Goal: Task Accomplishment & Management: Complete application form

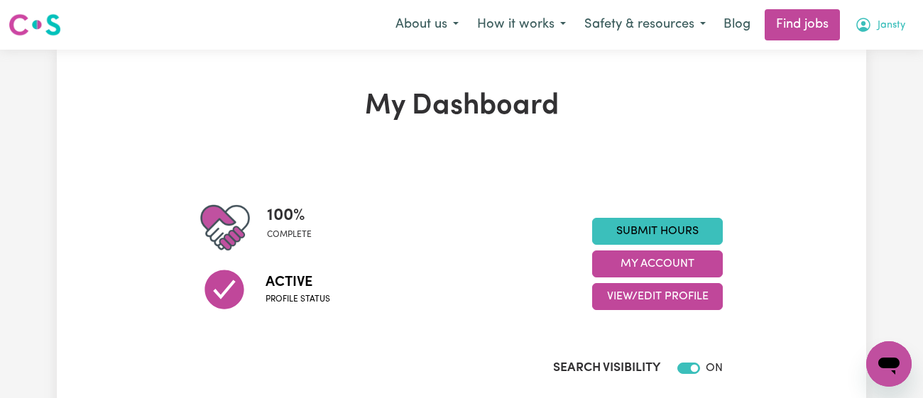
click at [868, 38] on button "Jansty" at bounding box center [880, 25] width 69 height 30
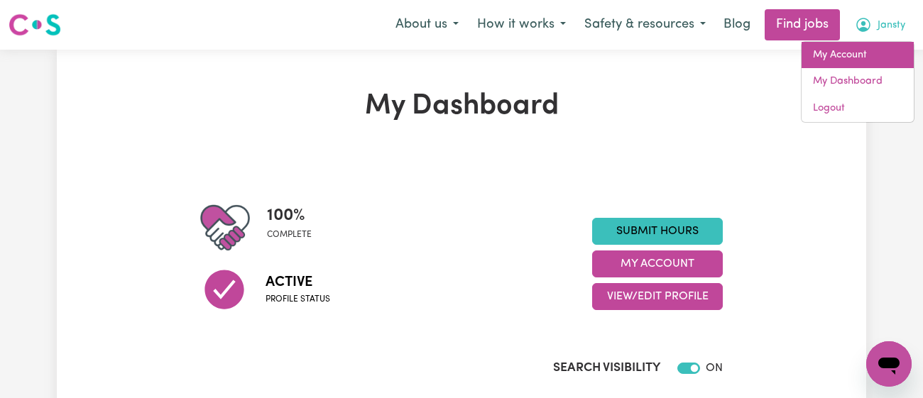
click at [849, 63] on link "My Account" at bounding box center [858, 55] width 112 height 27
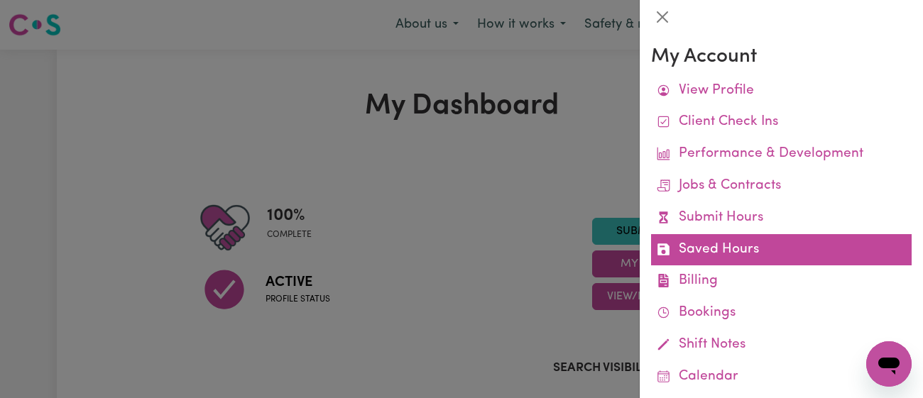
click at [703, 238] on link "Saved Hours" at bounding box center [781, 250] width 261 height 32
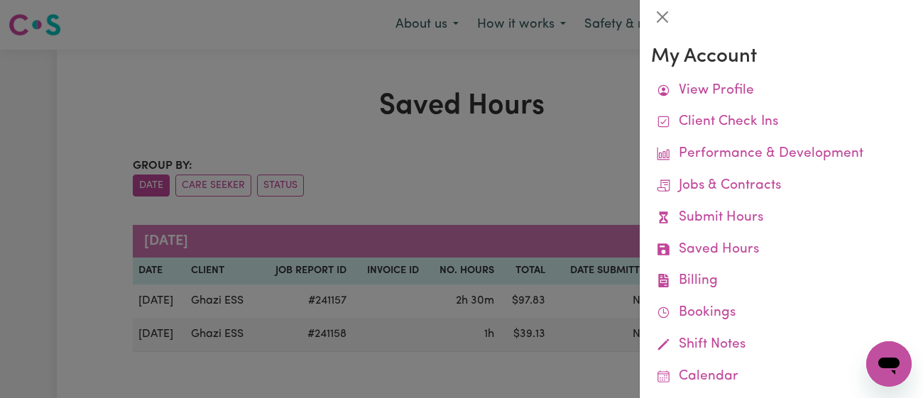
click at [491, 94] on div at bounding box center [461, 199] width 923 height 398
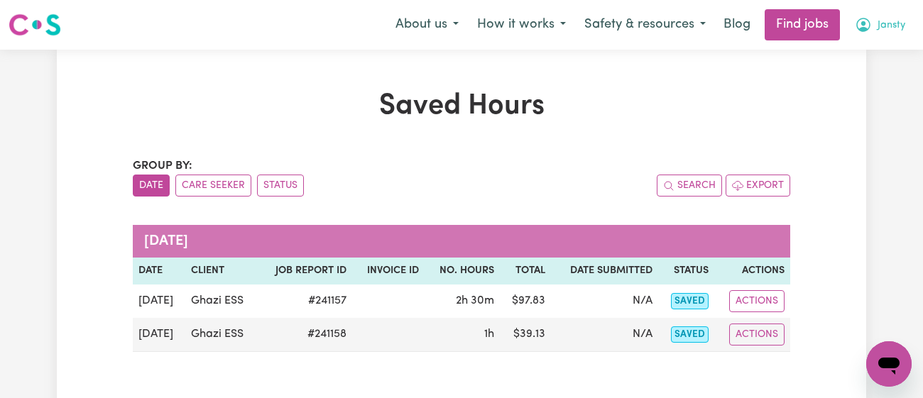
click at [894, 20] on span "Jansty" at bounding box center [892, 26] width 28 height 16
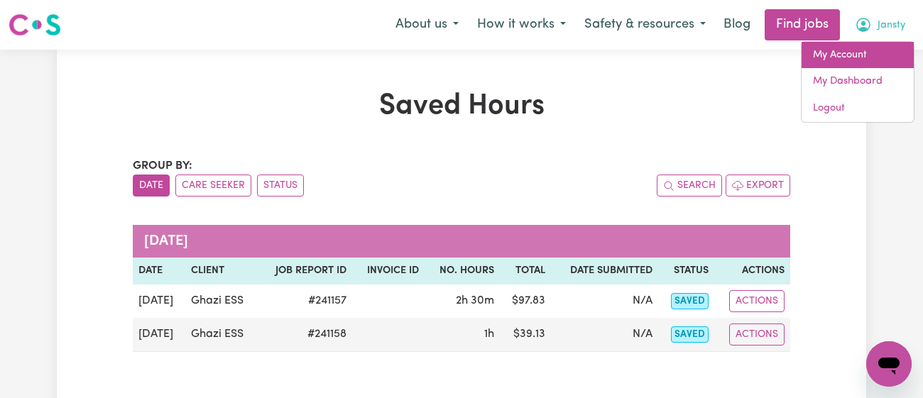
click at [867, 48] on link "My Account" at bounding box center [858, 55] width 112 height 27
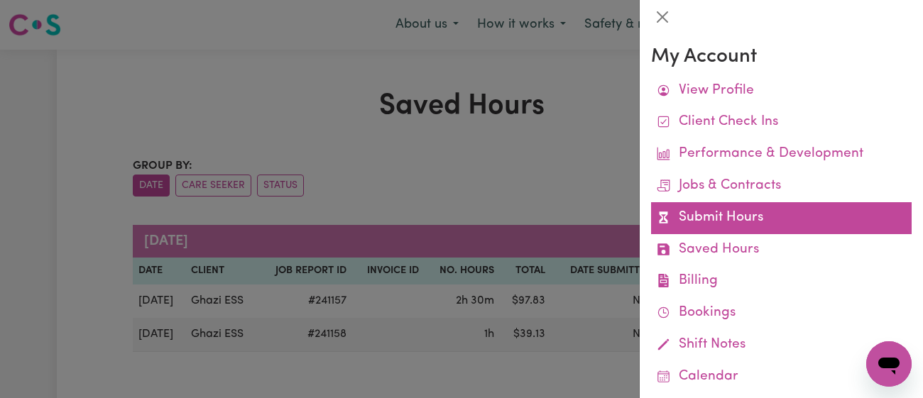
click at [722, 215] on link "Submit Hours" at bounding box center [781, 218] width 261 height 32
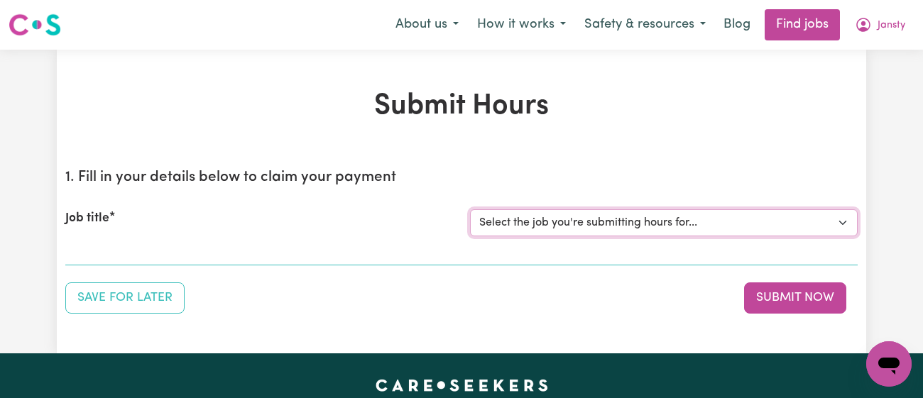
click at [626, 227] on select "Select the job you're submitting hours for... [[PERSON_NAME]] [DEMOGRAPHIC_DATA…" at bounding box center [664, 223] width 388 height 27
select select "11718"
click at [470, 210] on select "Select the job you're submitting hours for... [[PERSON_NAME]] [DEMOGRAPHIC_DATA…" at bounding box center [664, 223] width 388 height 27
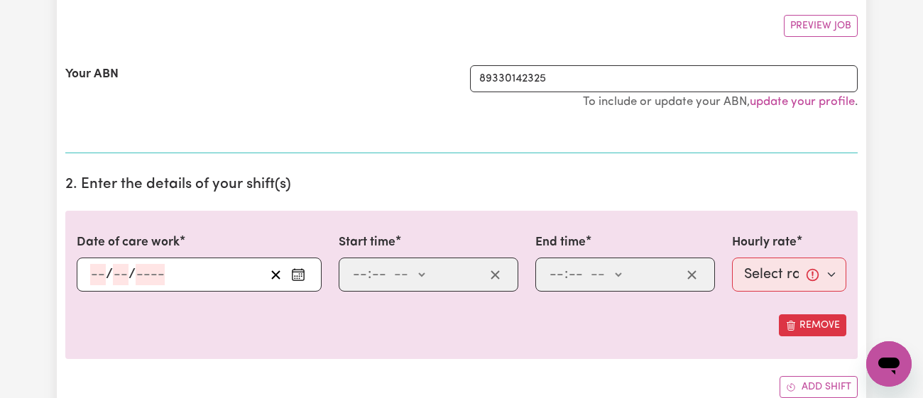
scroll to position [263, 0]
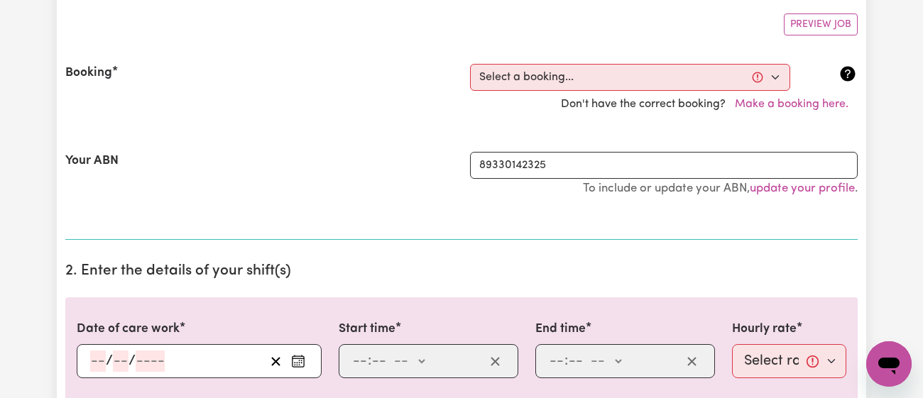
click at [296, 351] on button "Enter the date of care work" at bounding box center [298, 361] width 23 height 21
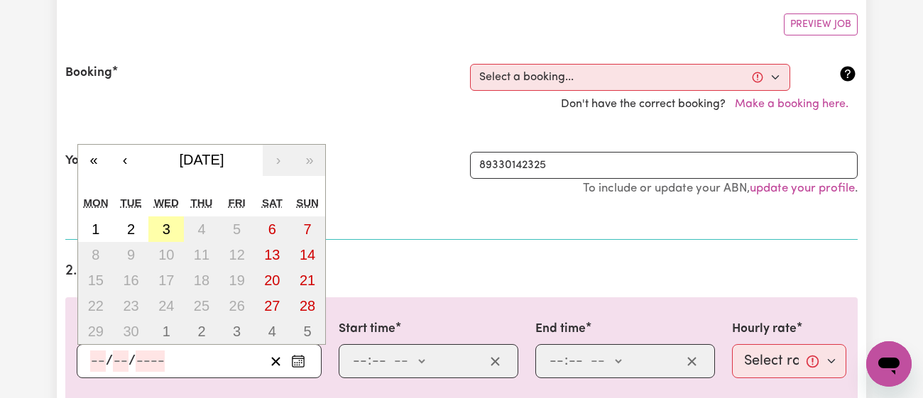
click at [180, 232] on button "3" at bounding box center [166, 230] width 36 height 26
type input "[DATE]"
type input "3"
type input "9"
type input "2025"
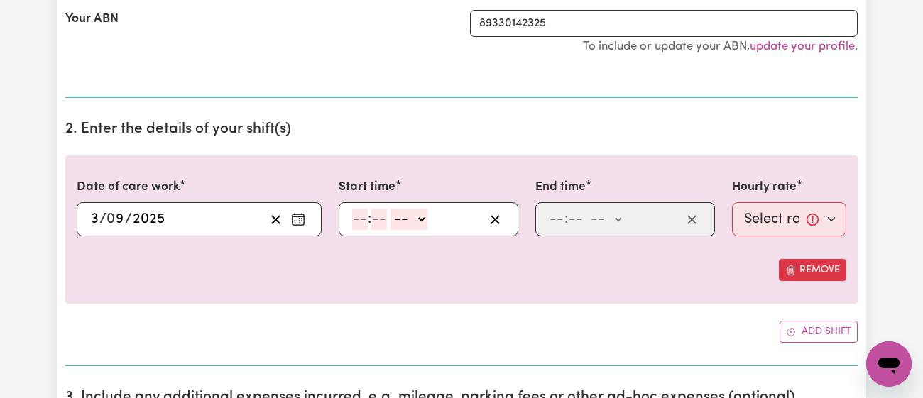
scroll to position [404, 0]
click at [357, 224] on input "number" at bounding box center [360, 220] width 16 height 21
type input "11"
type input "00"
click at [409, 217] on select "-- am pm" at bounding box center [408, 220] width 37 height 21
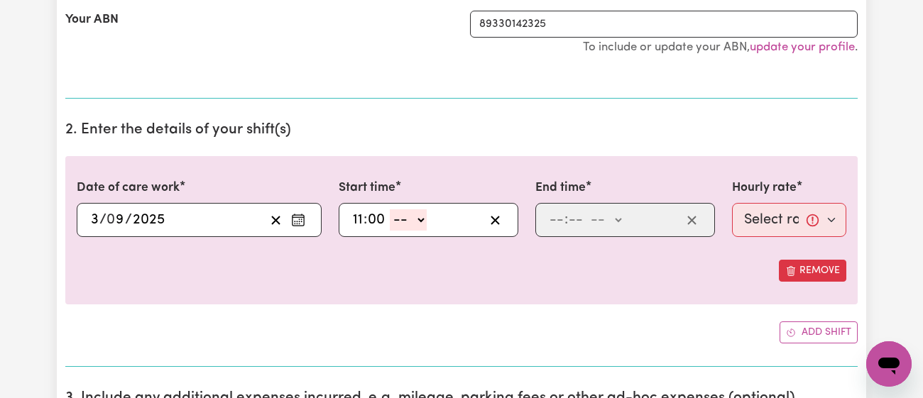
select select "am"
click at [390, 210] on select "-- am pm" at bounding box center [408, 220] width 37 height 21
type input "11:00"
type input "0"
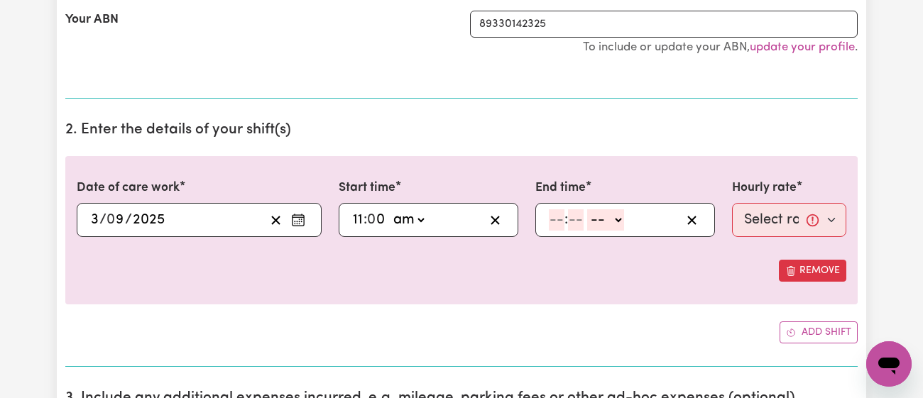
click at [556, 219] on input "number" at bounding box center [557, 220] width 16 height 21
type input "12"
type input "00"
click at [615, 215] on select "-- am pm" at bounding box center [608, 220] width 37 height 21
select select "pm"
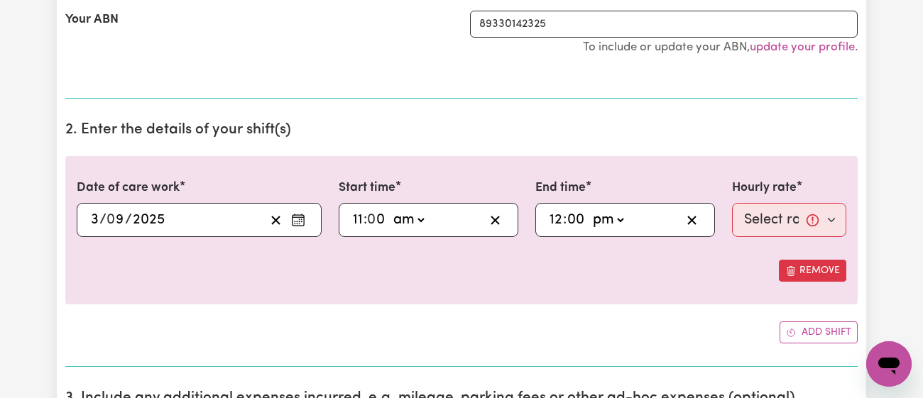
click at [590, 210] on select "-- am pm" at bounding box center [608, 220] width 37 height 21
type input "12:00"
type input "0"
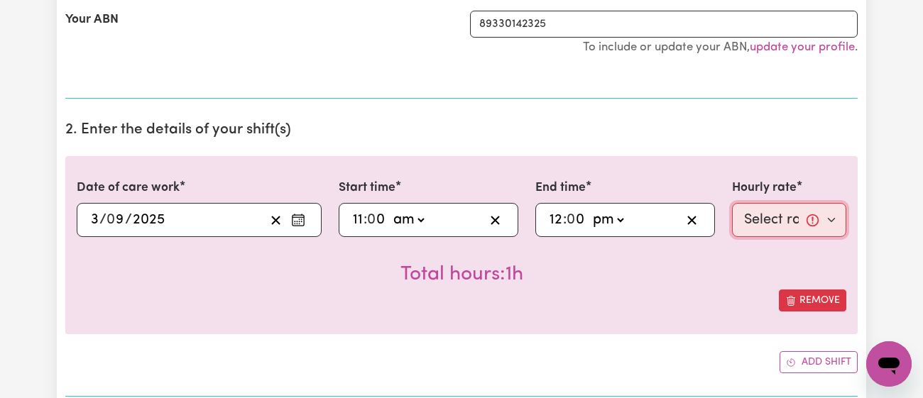
click at [750, 212] on select "Select rate... $43.00 (Weekday) $72.00 (Public Holiday)" at bounding box center [789, 220] width 114 height 34
select select "43-Weekday"
click at [732, 203] on select "Select rate... $43.00 (Weekday) $72.00 (Public Holiday)" at bounding box center [789, 220] width 114 height 34
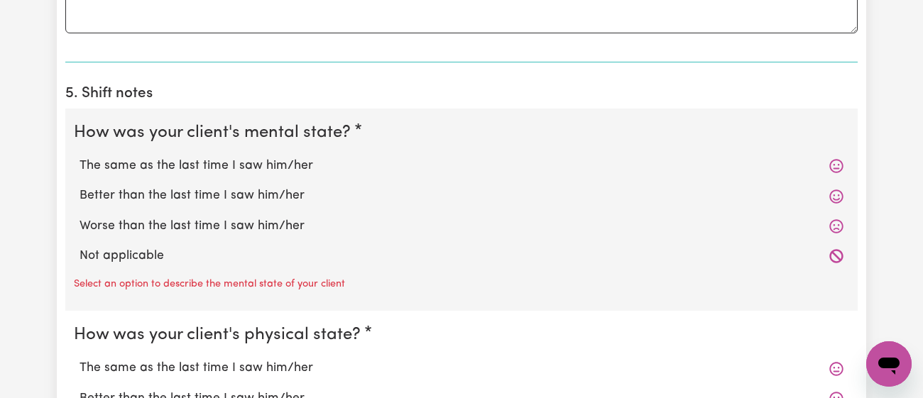
scroll to position [1080, 0]
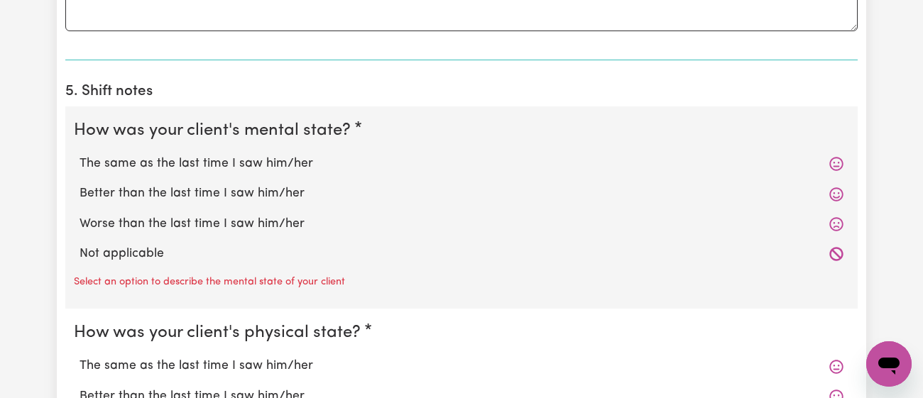
click at [266, 157] on label "The same as the last time I saw him/her" at bounding box center [462, 164] width 764 height 18
click at [80, 155] on input "The same as the last time I saw him/her" at bounding box center [79, 154] width 1 height 1
radio input "true"
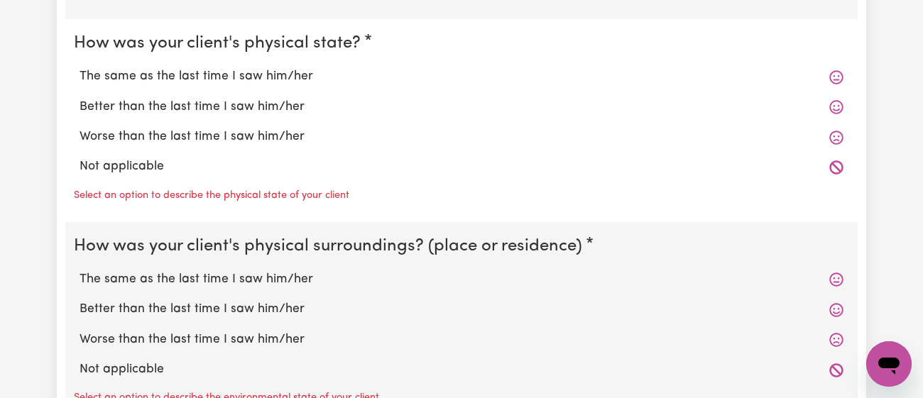
scroll to position [1342, 0]
click at [273, 99] on label "Better than the last time I saw him/her" at bounding box center [462, 106] width 764 height 18
click at [80, 97] on input "Better than the last time I saw him/her" at bounding box center [79, 97] width 1 height 1
radio input "true"
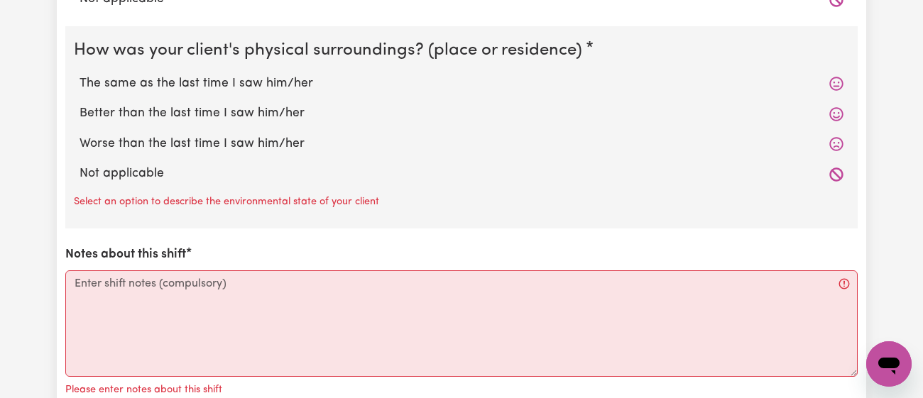
click at [278, 78] on label "The same as the last time I saw him/her" at bounding box center [462, 84] width 764 height 18
click at [80, 75] on input "The same as the last time I saw him/her" at bounding box center [79, 74] width 1 height 1
radio input "true"
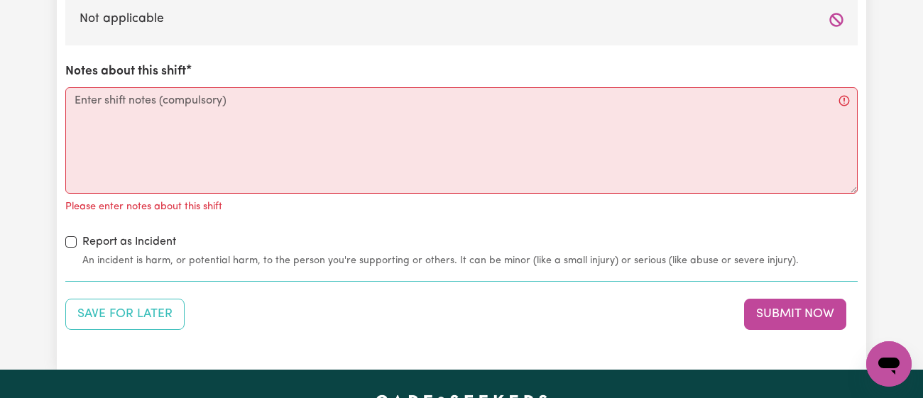
scroll to position [1658, 0]
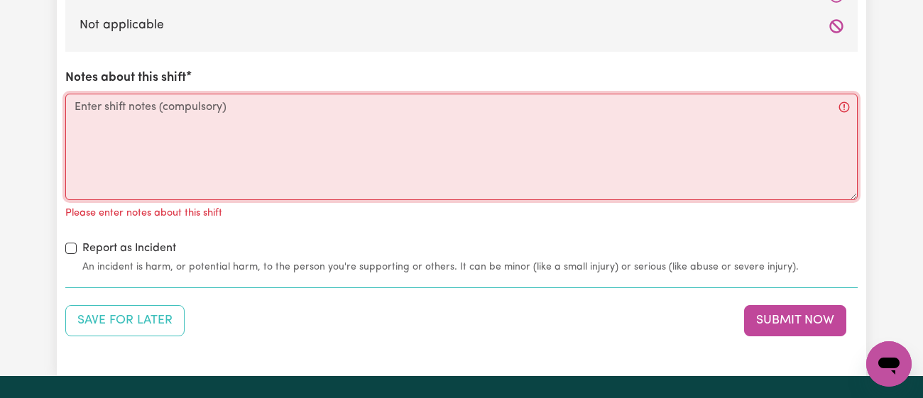
click at [283, 98] on textarea "Notes about this shift" at bounding box center [461, 147] width 793 height 107
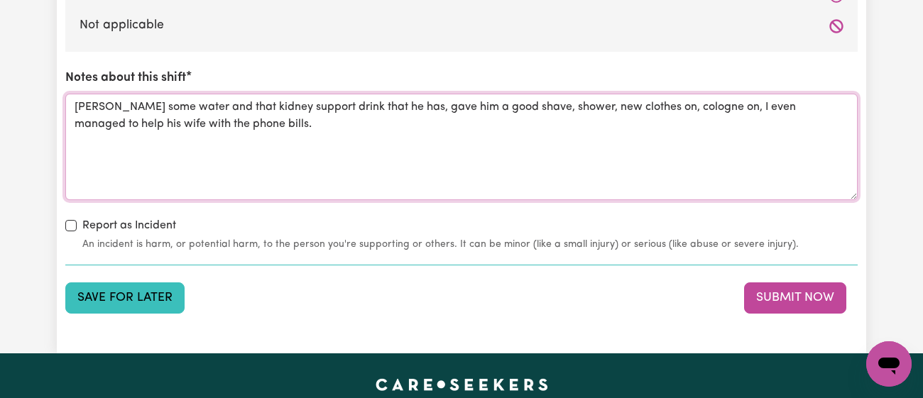
type textarea "[PERSON_NAME] some water and that kidney support drink that he has, gave him a …"
click at [107, 291] on button "Save for Later" at bounding box center [124, 298] width 119 height 31
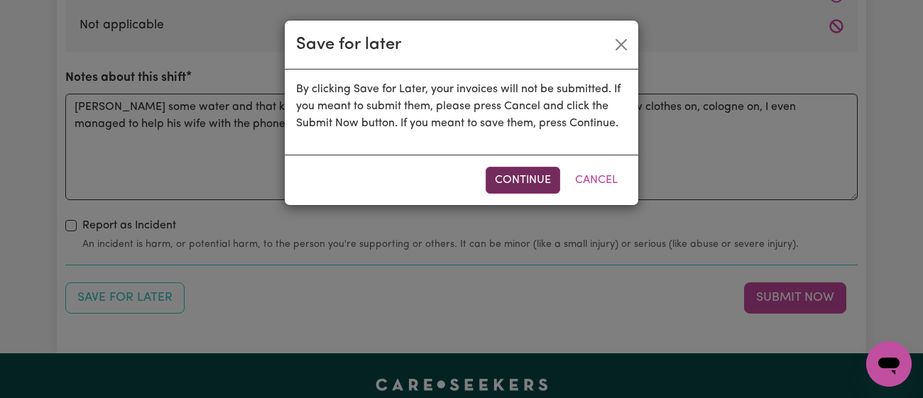
click at [498, 180] on button "Continue" at bounding box center [523, 180] width 75 height 27
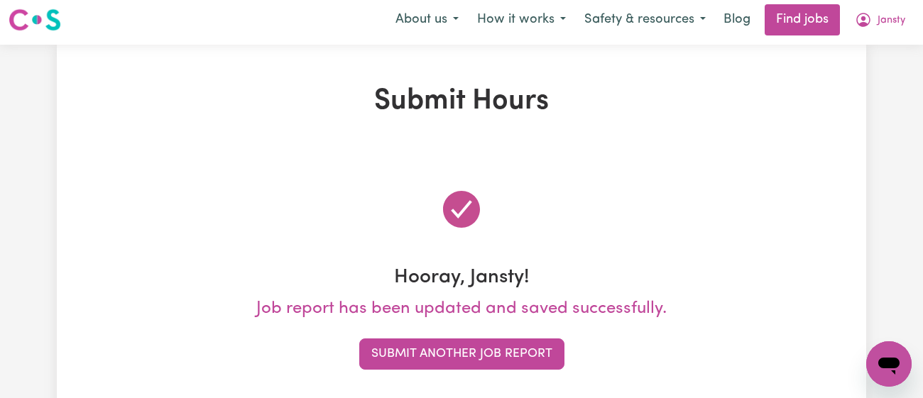
scroll to position [0, 0]
